Goal: Browse casually

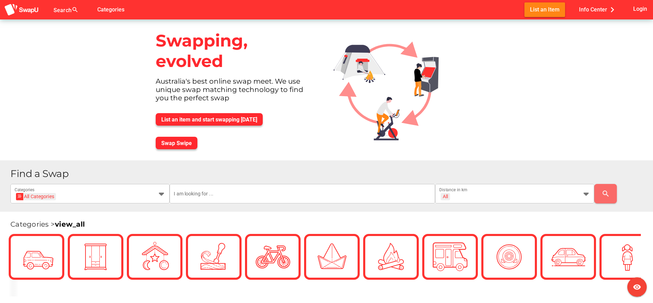
click at [301, 124] on div "List an item and start swapping [DATE]" at bounding box center [236, 120] width 172 height 24
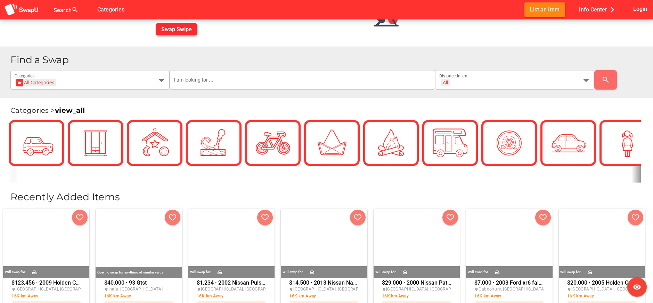
scroll to position [117, 0]
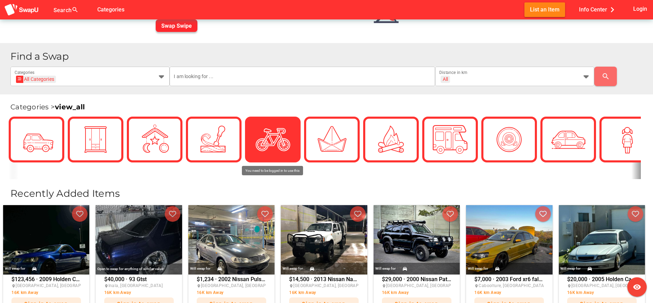
click at [256, 136] on img at bounding box center [273, 139] width 35 height 35
click at [275, 134] on img at bounding box center [273, 139] width 35 height 35
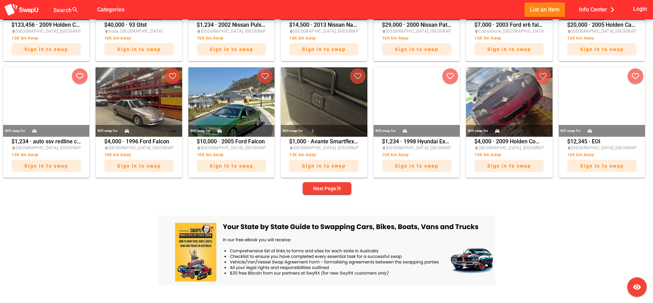
scroll to position [373, 0]
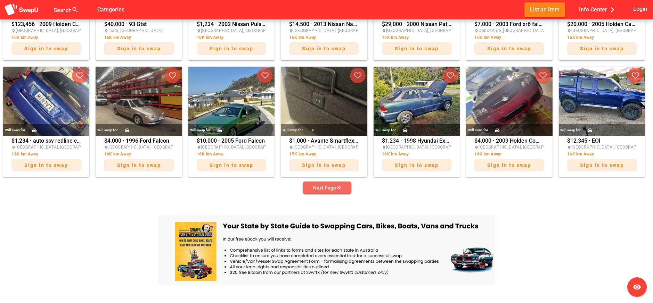
click at [324, 187] on div "Next Page" at bounding box center [327, 188] width 28 height 8
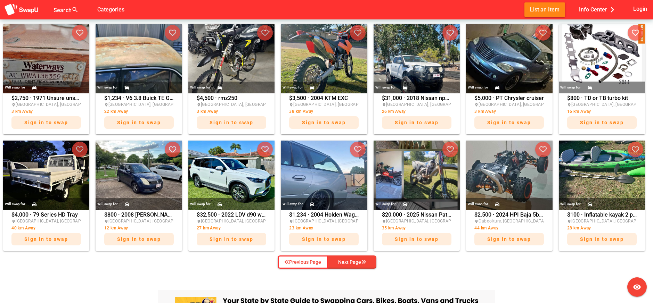
scroll to position [296, 0]
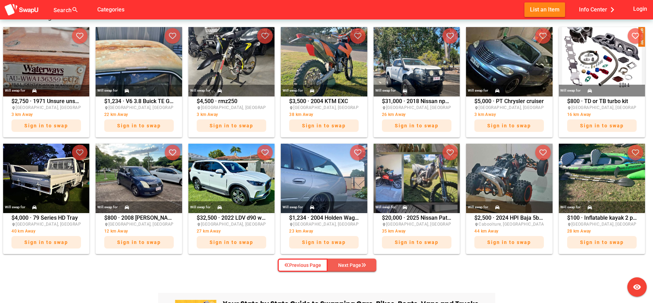
click at [352, 266] on div "Next Page" at bounding box center [352, 265] width 28 height 8
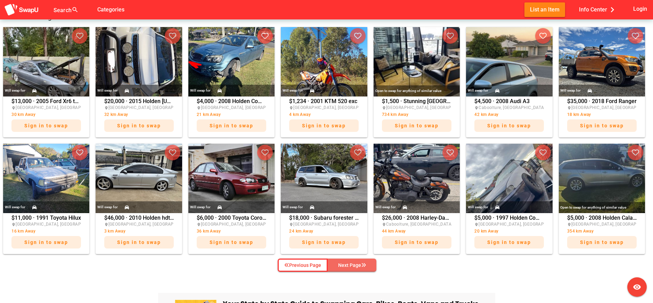
click at [352, 266] on div "Next Page" at bounding box center [352, 265] width 28 height 8
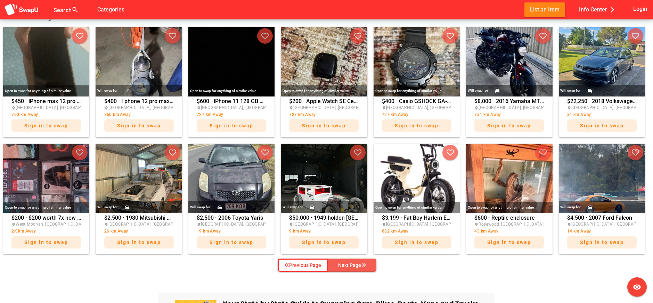
click at [352, 266] on div "Next Page" at bounding box center [352, 265] width 28 height 8
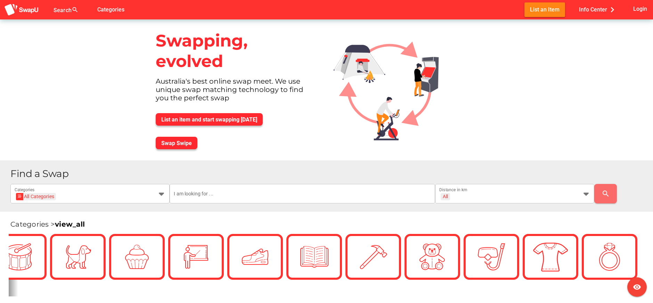
scroll to position [0, 0]
click at [26, 10] on img at bounding box center [21, 9] width 35 height 13
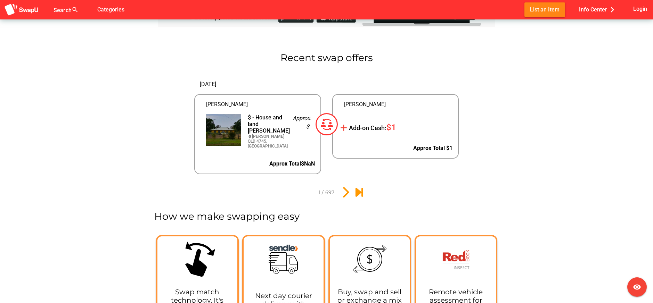
scroll to position [738, 0]
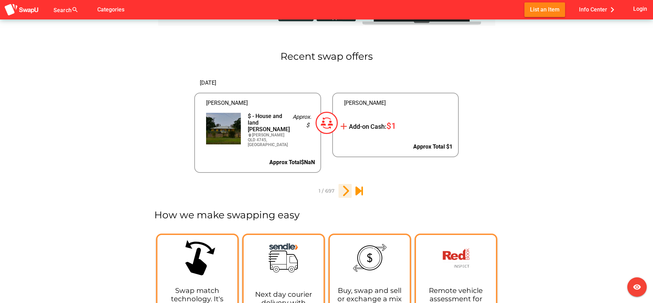
click at [345, 190] on icon "2" at bounding box center [345, 191] width 12 height 12
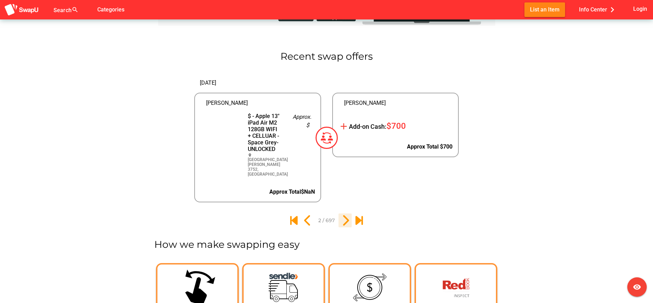
click at [347, 215] on icon "3" at bounding box center [345, 221] width 12 height 12
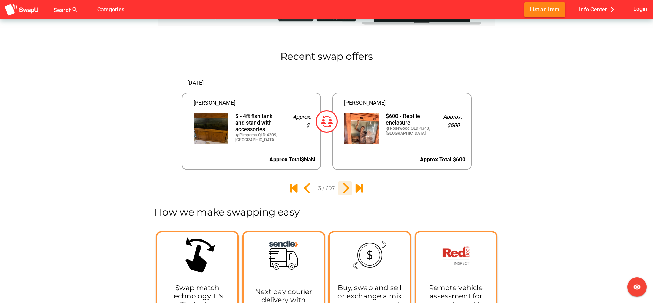
click at [345, 189] on icon "4" at bounding box center [345, 189] width 12 height 12
click at [347, 188] on icon "5" at bounding box center [345, 189] width 12 height 12
click at [348, 187] on icon "6" at bounding box center [345, 189] width 12 height 12
click at [347, 188] on icon "7" at bounding box center [345, 189] width 12 height 12
click at [347, 188] on icon "8" at bounding box center [345, 189] width 12 height 12
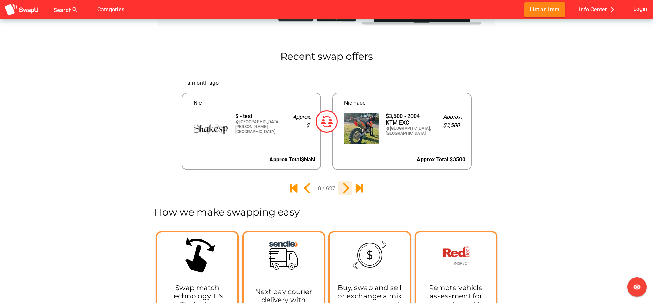
click at [347, 188] on icon "9" at bounding box center [345, 189] width 12 height 12
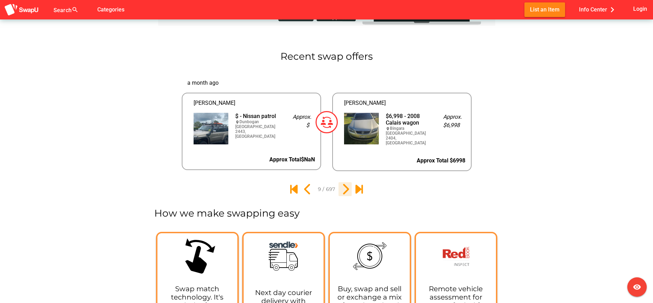
click at [347, 188] on icon "10" at bounding box center [345, 190] width 12 height 12
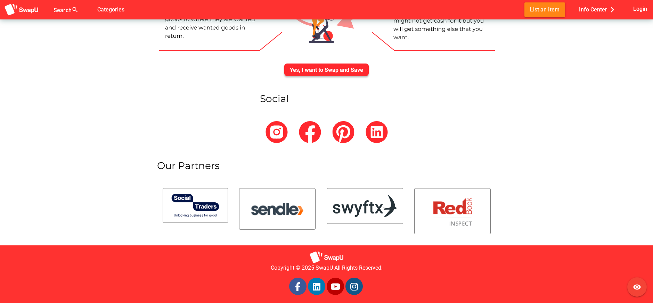
scroll to position [2520, 0]
